Goal: Task Accomplishment & Management: Use online tool/utility

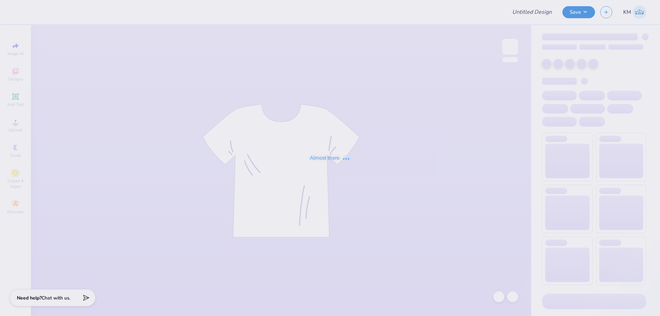
type input "blueberry shirt"
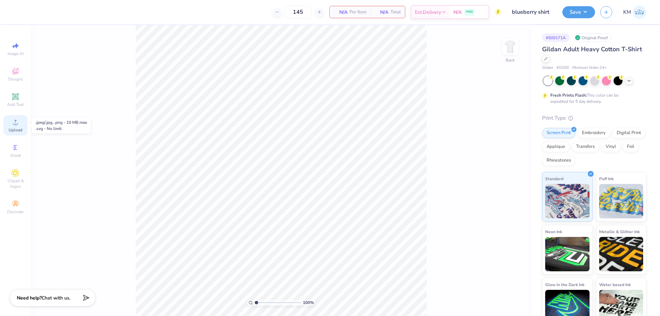
click at [19, 122] on icon at bounding box center [15, 122] width 8 height 8
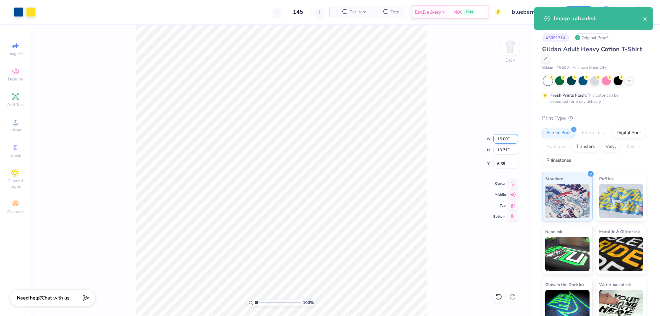
click at [502, 138] on input "15.00" at bounding box center [505, 139] width 25 height 10
type input "10.00"
type input "9.14"
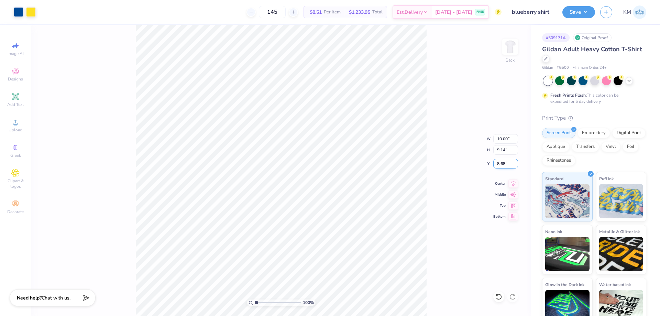
click at [503, 162] on input "8.68" at bounding box center [505, 164] width 25 height 10
type input "3.00"
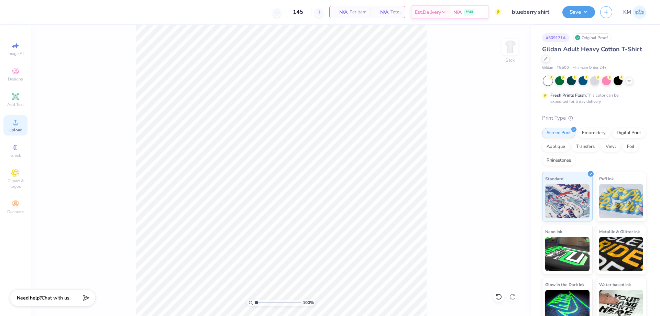
click at [21, 127] on span "Upload" at bounding box center [16, 129] width 14 height 5
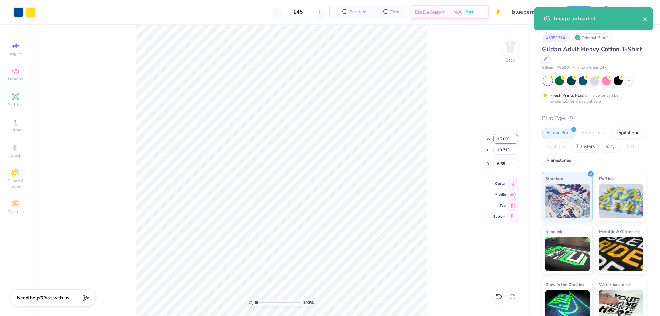
click at [500, 141] on input "15.00" at bounding box center [505, 139] width 25 height 10
type input "0"
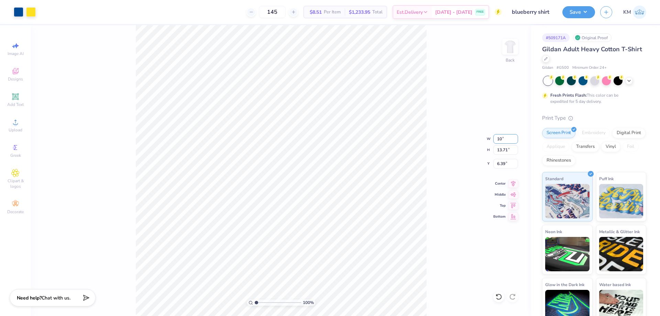
type input "10.00"
type input "9.14"
click at [503, 166] on input "8.6" at bounding box center [505, 164] width 25 height 10
type input "8"
type input "3.00"
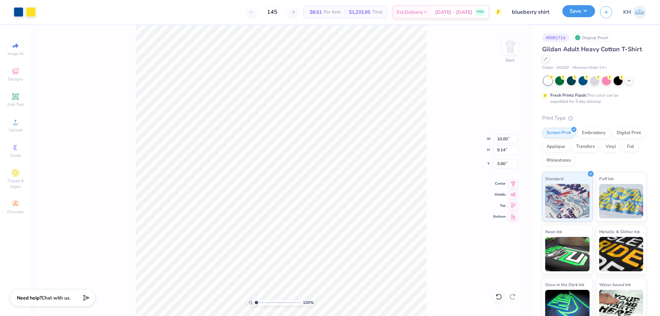
click at [576, 15] on button "Save" at bounding box center [578, 11] width 33 height 12
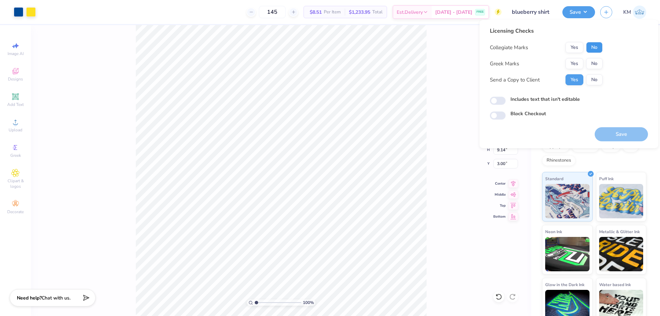
drag, startPoint x: 599, startPoint y: 47, endPoint x: 594, endPoint y: 70, distance: 23.9
click at [599, 49] on button "No" at bounding box center [594, 47] width 16 height 11
click at [594, 70] on div "Collegiate Marks Yes No Greek Marks Yes No Send a Copy to Client Yes No" at bounding box center [546, 63] width 113 height 43
click at [595, 66] on button "No" at bounding box center [594, 63] width 16 height 11
click at [605, 131] on button "Save" at bounding box center [620, 134] width 53 height 14
